Goal: Information Seeking & Learning: Learn about a topic

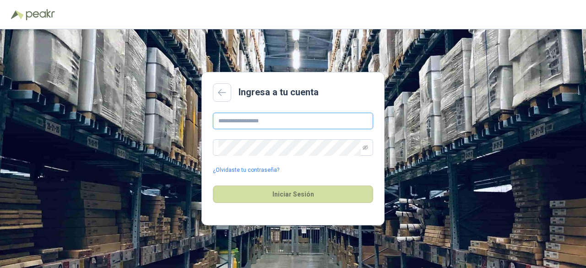
click at [267, 121] on input "text" at bounding box center [293, 121] width 160 height 16
type input "*"
type input "**********"
click at [367, 151] on span at bounding box center [365, 148] width 5 height 16
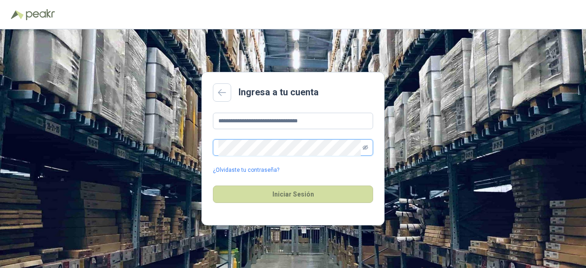
click at [366, 146] on icon "eye-invisible" at bounding box center [365, 147] width 5 height 5
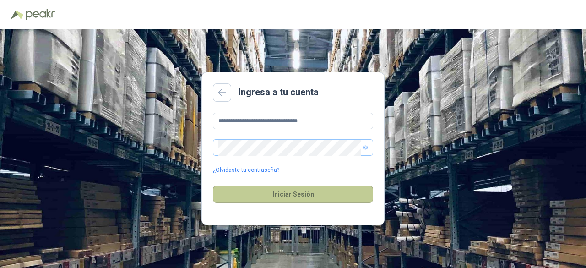
click at [307, 195] on button "Iniciar Sesión" at bounding box center [293, 193] width 160 height 17
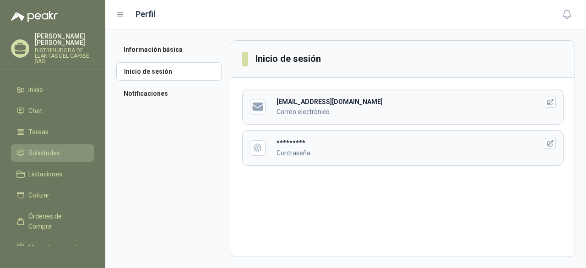
click at [65, 158] on li "Solicitudes" at bounding box center [52, 153] width 72 height 10
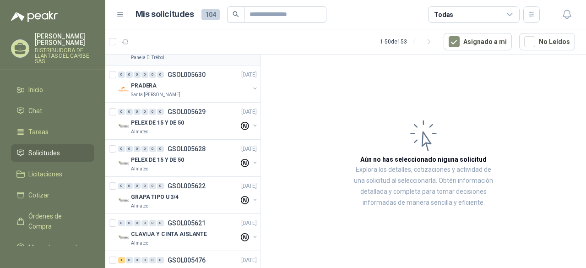
scroll to position [46, 0]
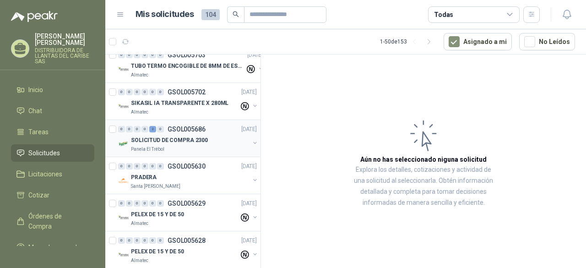
click at [201, 141] on p "SOLICITUD DE COMPRA 2300" at bounding box center [169, 140] width 77 height 9
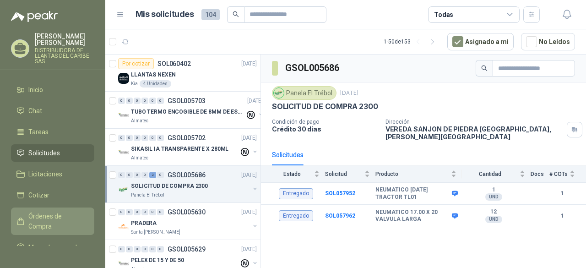
click at [54, 231] on span "Órdenes de Compra" at bounding box center [56, 221] width 57 height 20
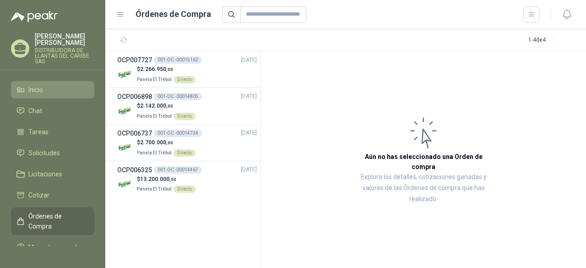
click at [35, 93] on span "Inicio" at bounding box center [35, 90] width 15 height 10
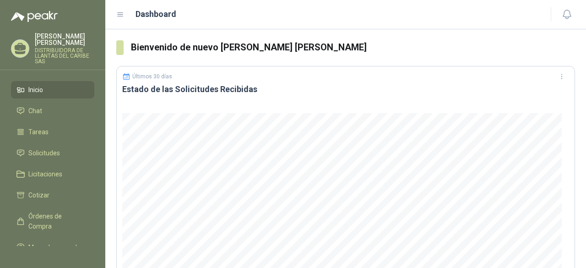
click at [57, 95] on li "Inicio" at bounding box center [52, 90] width 72 height 10
click at [42, 155] on span "Solicitudes" at bounding box center [44, 153] width 32 height 10
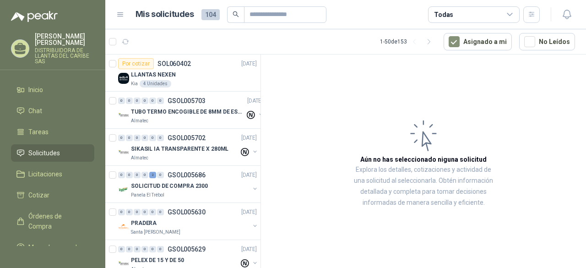
click at [60, 58] on p "DISTRIBUIDORA DE LLANTAS DEL CARIBE SAS" at bounding box center [65, 56] width 60 height 16
click at [63, 92] on li "Inicio" at bounding box center [52, 90] width 72 height 10
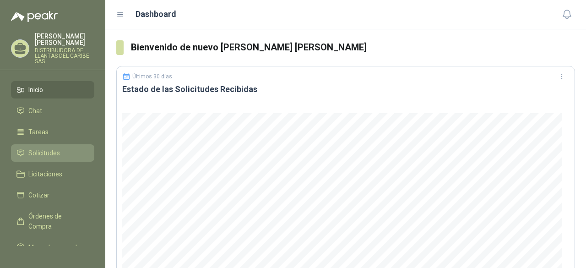
click at [55, 158] on span "Solicitudes" at bounding box center [44, 153] width 32 height 10
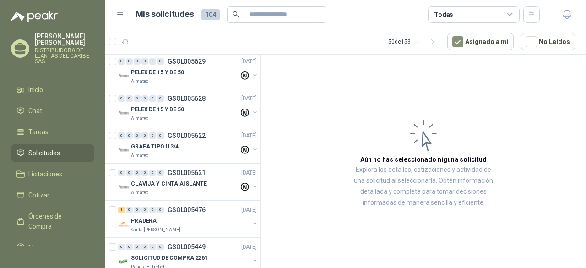
scroll to position [183, 0]
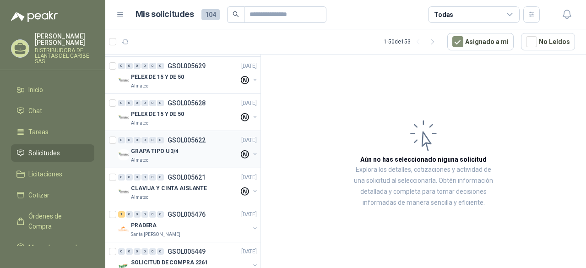
click at [198, 157] on div "Almatec" at bounding box center [185, 160] width 108 height 7
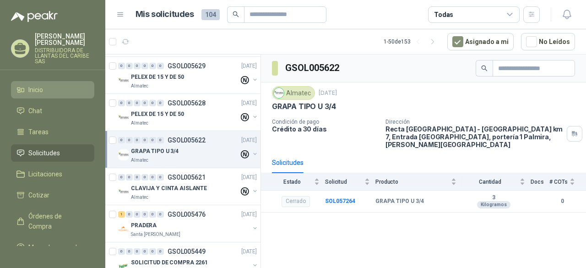
click at [49, 95] on li "Inicio" at bounding box center [52, 90] width 72 height 10
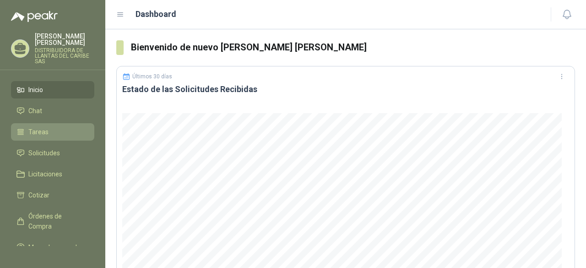
scroll to position [30, 0]
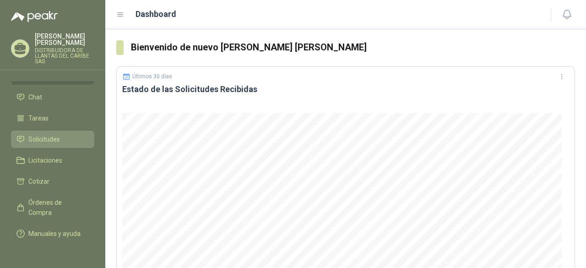
click at [63, 134] on li "Solicitudes" at bounding box center [52, 139] width 72 height 10
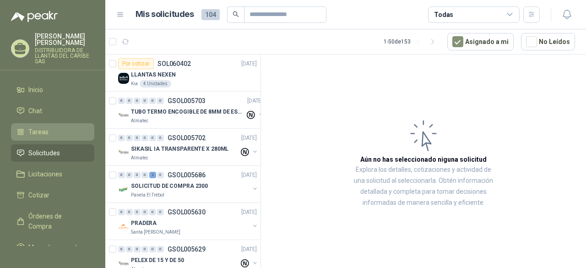
click at [52, 136] on li "Tareas" at bounding box center [52, 132] width 72 height 10
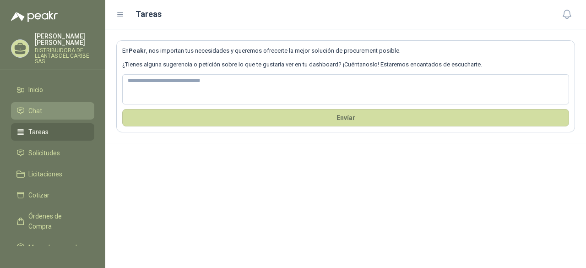
click at [50, 113] on li "Chat" at bounding box center [52, 111] width 72 height 10
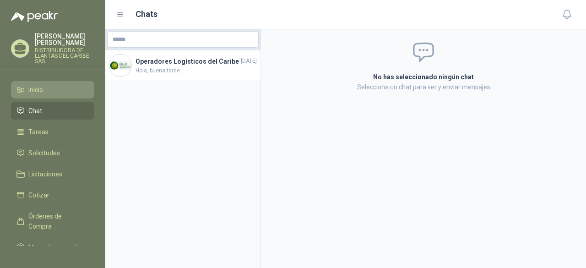
click at [53, 95] on li "Inicio" at bounding box center [52, 90] width 72 height 10
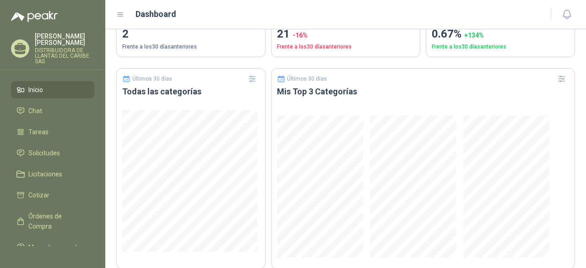
click at [63, 45] on p "GUILLERMO JOSE CASTELLANO GONZALEZ" at bounding box center [65, 39] width 60 height 13
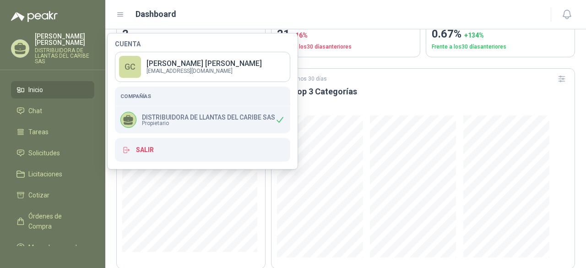
click at [242, 122] on span "Propietario" at bounding box center [208, 122] width 133 height 5
click at [222, 68] on p "gcastellano@distrillantascaribe.com" at bounding box center [203, 70] width 115 height 5
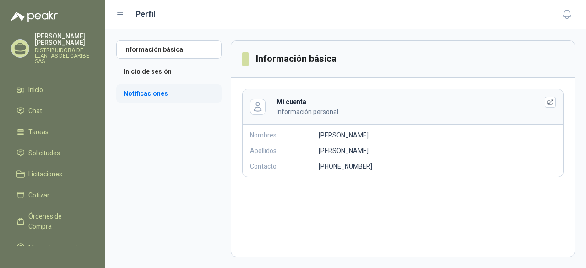
click at [159, 91] on li "Notificaciones" at bounding box center [168, 93] width 105 height 18
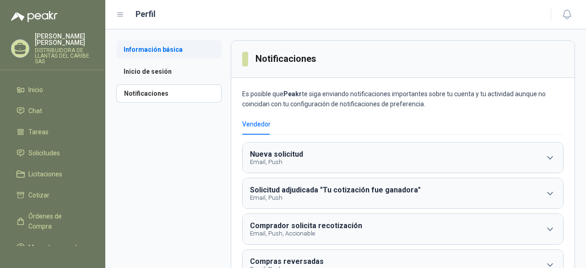
click at [145, 56] on li "Información básica" at bounding box center [168, 49] width 105 height 18
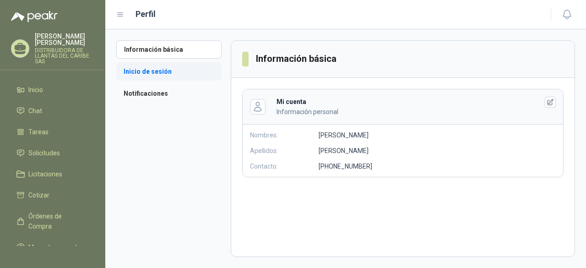
click at [166, 72] on li "Inicio de sesión" at bounding box center [168, 71] width 105 height 18
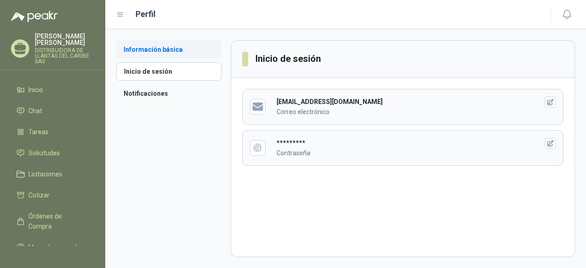
click at [158, 47] on li "Información básica" at bounding box center [168, 49] width 105 height 18
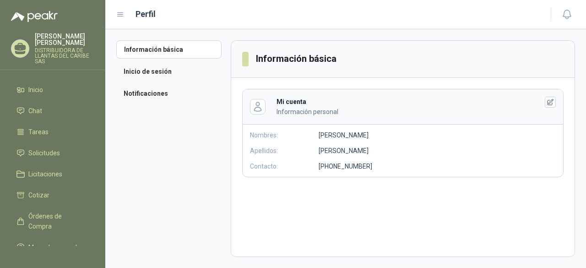
scroll to position [30, 0]
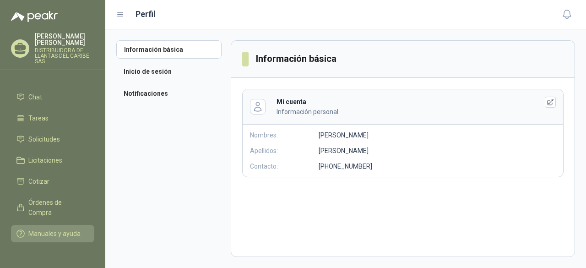
click at [42, 228] on span "Manuales y ayuda" at bounding box center [54, 233] width 52 height 10
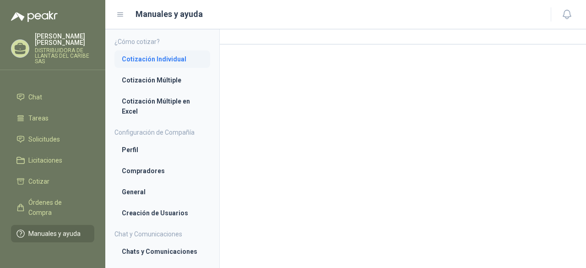
click at [157, 59] on li "Cotización Individual" at bounding box center [162, 59] width 81 height 10
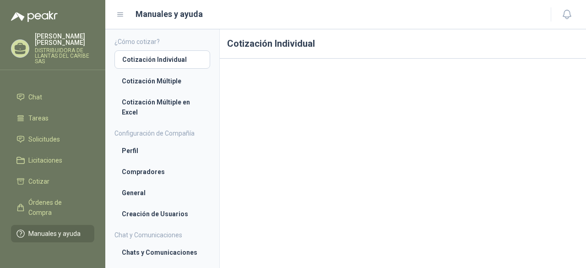
scroll to position [46, 0]
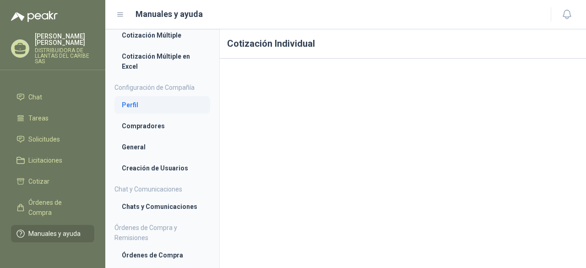
click at [152, 107] on li "Perfil" at bounding box center [162, 105] width 81 height 10
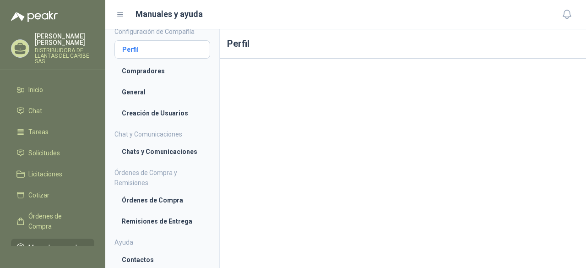
click at [152, 50] on li "Perfil" at bounding box center [162, 49] width 80 height 10
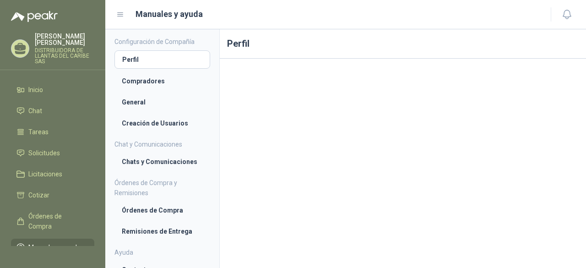
scroll to position [92, 0]
click at [141, 76] on li "Compradores" at bounding box center [162, 80] width 81 height 10
click at [135, 99] on li "General" at bounding box center [162, 101] width 81 height 10
click at [146, 125] on li "Creación de Usuarios" at bounding box center [162, 122] width 81 height 10
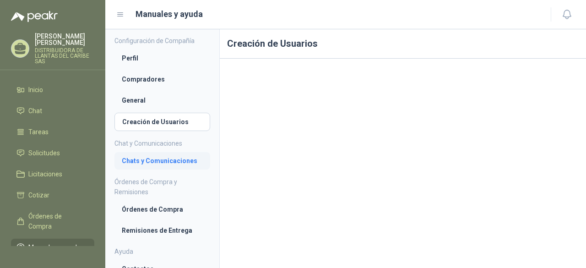
scroll to position [101, 0]
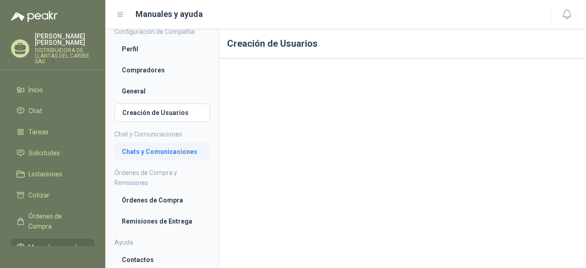
click at [165, 152] on li "Chats y Comunicaciones" at bounding box center [162, 151] width 81 height 10
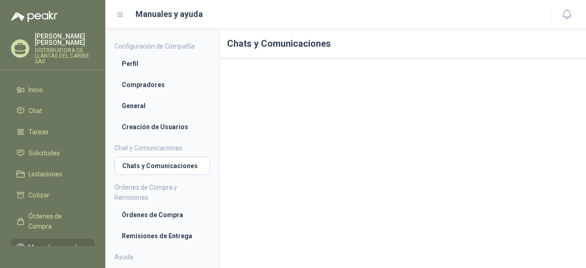
scroll to position [101, 0]
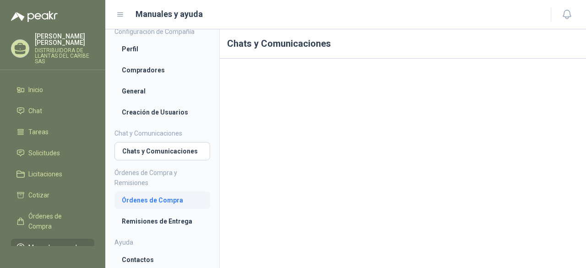
click at [163, 201] on li "Órdenes de Compra" at bounding box center [162, 200] width 81 height 10
click at [163, 220] on li "Remisiones de Entrega" at bounding box center [162, 221] width 81 height 10
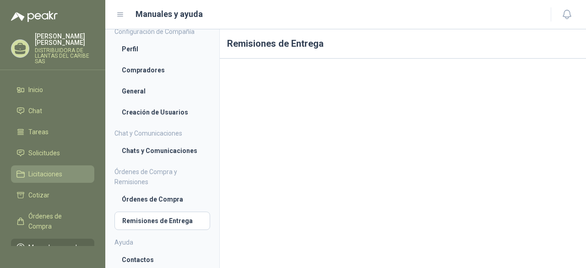
scroll to position [30, 0]
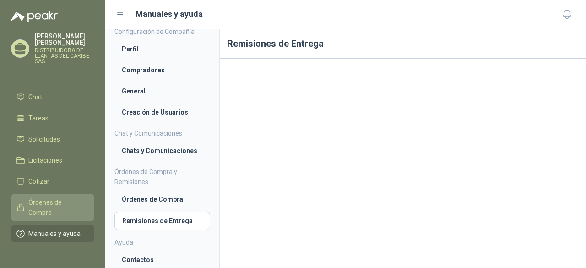
click at [60, 206] on span "Órdenes de Compra" at bounding box center [56, 207] width 57 height 20
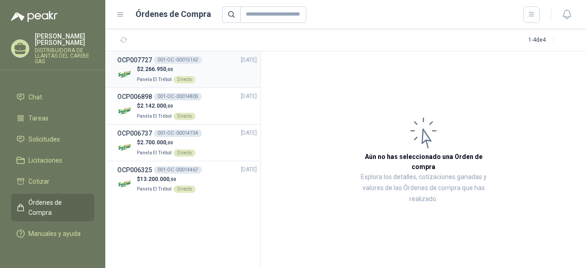
click at [212, 71] on div "$ 2.266.950 ,00 Panela El Trébol Directo" at bounding box center [187, 74] width 140 height 19
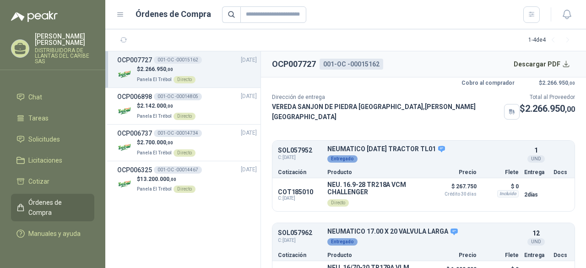
scroll to position [56, 0]
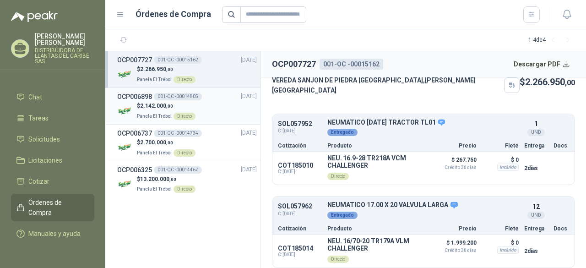
click at [222, 111] on div "$ 2.142.000 ,00 Panela El Trébol Directo" at bounding box center [187, 111] width 140 height 19
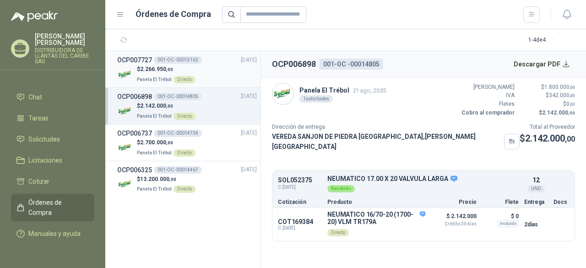
click at [220, 76] on div "$ 2.266.950 ,00 Panela El Trébol Directo" at bounding box center [187, 74] width 140 height 19
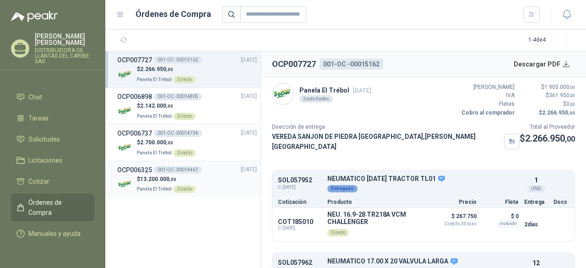
click at [222, 182] on div "$ 13.200.000 ,00 Panela El Trébol Directo" at bounding box center [187, 184] width 140 height 19
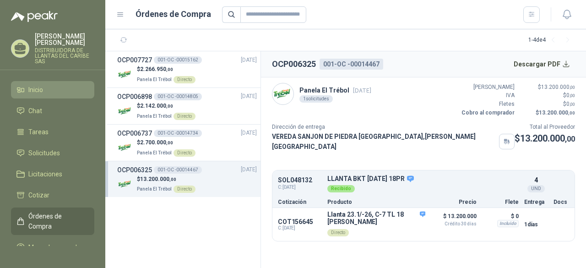
click at [60, 95] on li "Inicio" at bounding box center [52, 90] width 72 height 10
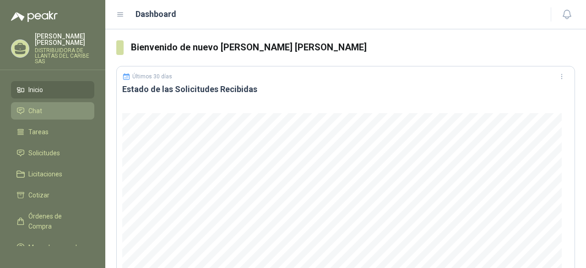
click at [65, 114] on li "Chat" at bounding box center [52, 111] width 72 height 10
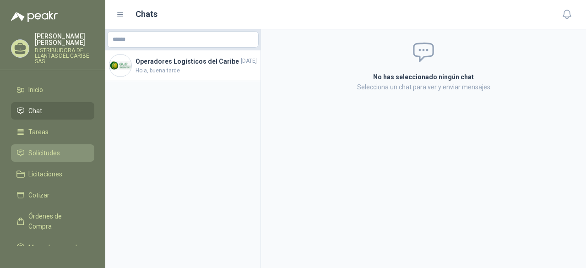
click at [60, 162] on link "Solicitudes" at bounding box center [52, 152] width 83 height 17
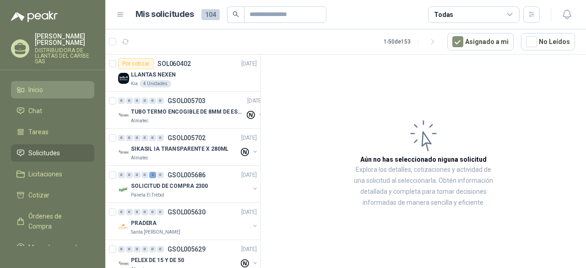
click at [48, 95] on li "Inicio" at bounding box center [52, 90] width 72 height 10
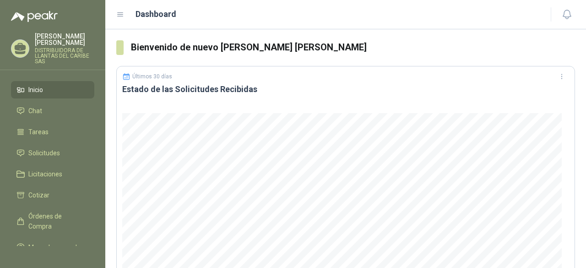
click at [120, 11] on icon at bounding box center [120, 15] width 8 height 8
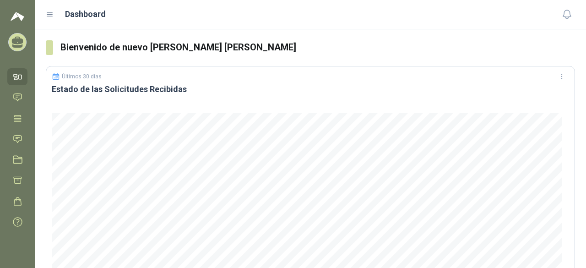
click at [18, 45] on icon at bounding box center [18, 42] width 14 height 14
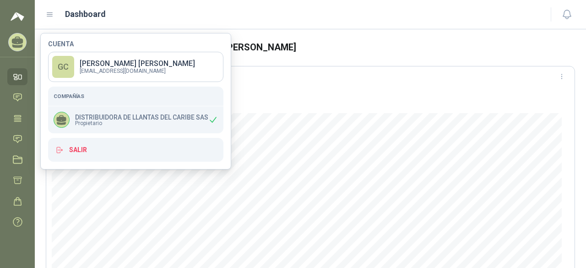
click at [130, 121] on span "Propietario" at bounding box center [141, 122] width 133 height 5
click at [78, 98] on h5 "Compañías" at bounding box center [136, 96] width 164 height 8
click at [81, 63] on p "GUILLERMO JOSE CASTELLANO GONZALEZ" at bounding box center [137, 63] width 115 height 7
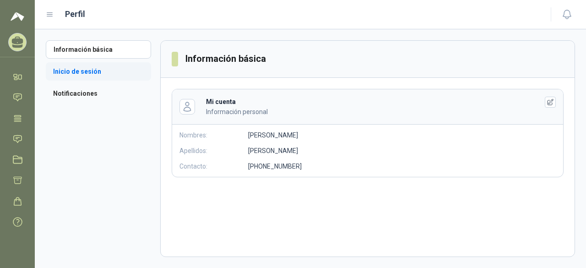
click at [84, 74] on li "Inicio de sesión" at bounding box center [98, 71] width 105 height 18
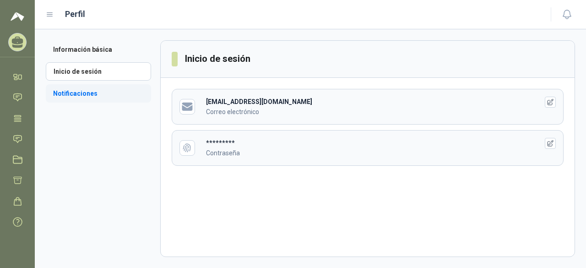
click at [75, 92] on li "Notificaciones" at bounding box center [98, 93] width 105 height 18
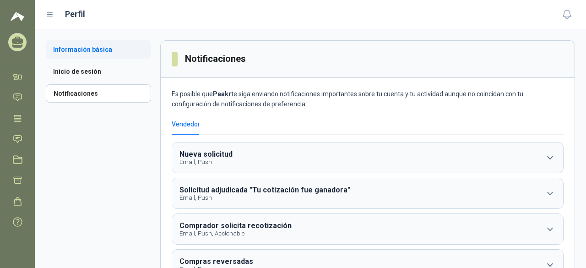
click at [93, 54] on li "Información básica" at bounding box center [98, 49] width 105 height 18
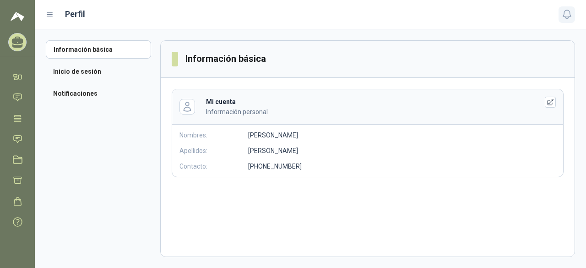
click at [565, 13] on icon "button" at bounding box center [566, 14] width 11 height 11
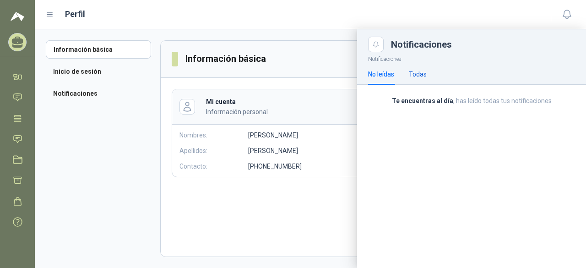
click at [420, 71] on div "Todas" at bounding box center [418, 74] width 18 height 10
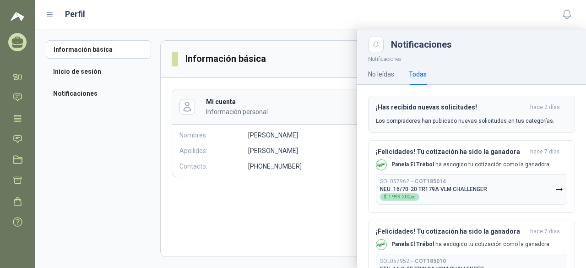
click at [441, 123] on p "Los compradores han publicado nuevas solicitudes en tus categorías." at bounding box center [465, 121] width 179 height 8
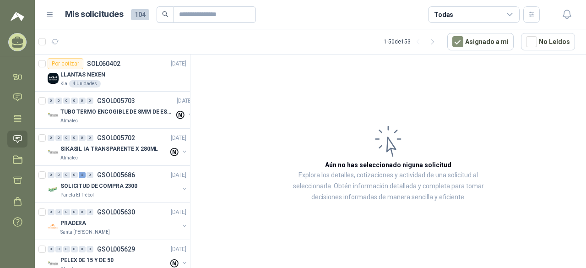
click at [55, 14] on div "Mis solicitudes 104 Todas" at bounding box center [293, 14] width 494 height 16
click at [53, 14] on icon at bounding box center [50, 15] width 8 height 8
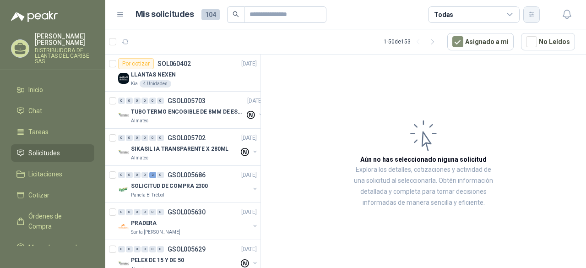
click at [525, 13] on button "button" at bounding box center [531, 14] width 16 height 16
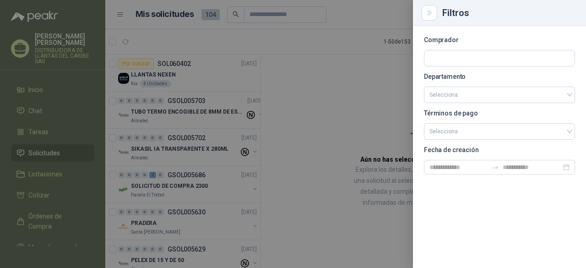
click at [349, 80] on div at bounding box center [293, 134] width 586 height 268
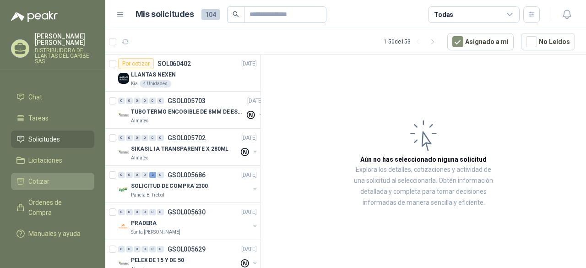
scroll to position [30, 0]
click at [59, 176] on li "Cotizar" at bounding box center [52, 181] width 72 height 10
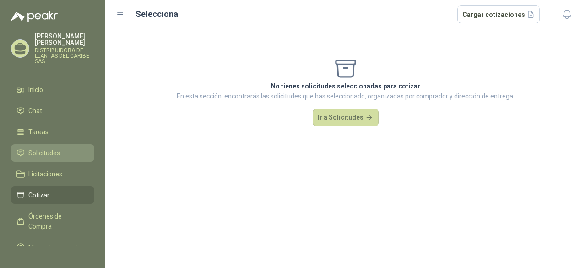
click at [49, 158] on span "Solicitudes" at bounding box center [44, 153] width 32 height 10
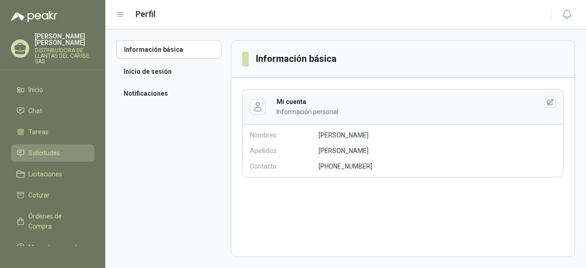
click at [60, 158] on li "Solicitudes" at bounding box center [52, 153] width 72 height 10
